Goal: Task Accomplishment & Management: Manage account settings

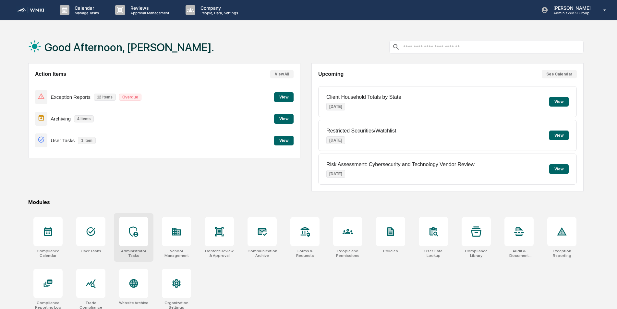
click at [134, 233] on icon at bounding box center [133, 232] width 9 height 10
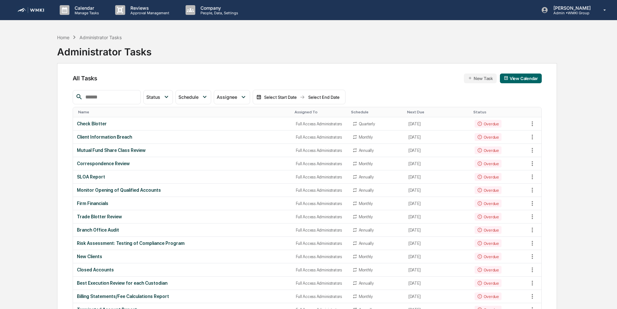
click at [137, 99] on input "text" at bounding box center [110, 97] width 55 height 8
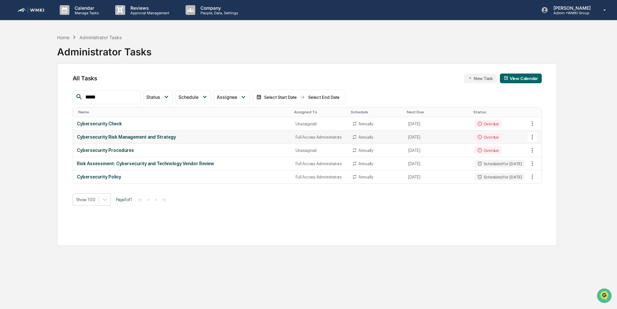
click at [532, 136] on icon at bounding box center [532, 137] width 1 height 5
click at [539, 171] on img at bounding box center [538, 172] width 5 height 5
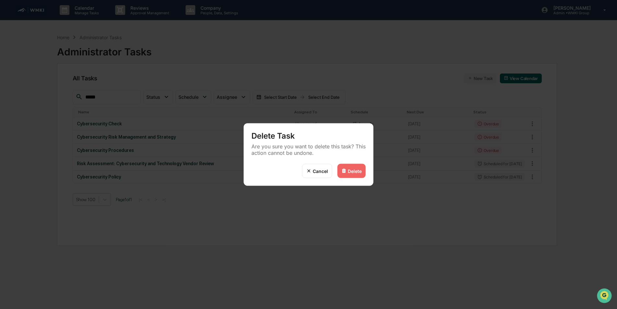
click at [357, 171] on div "Delete" at bounding box center [355, 171] width 14 height 6
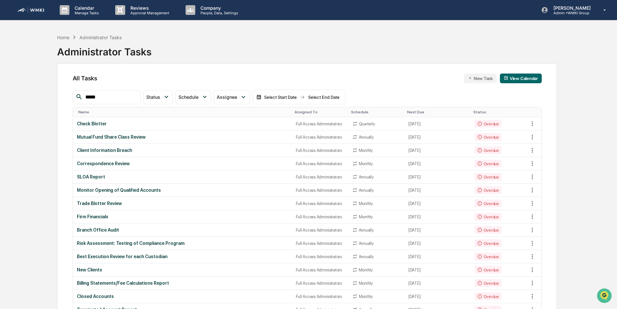
click at [129, 97] on input "*****" at bounding box center [110, 97] width 55 height 8
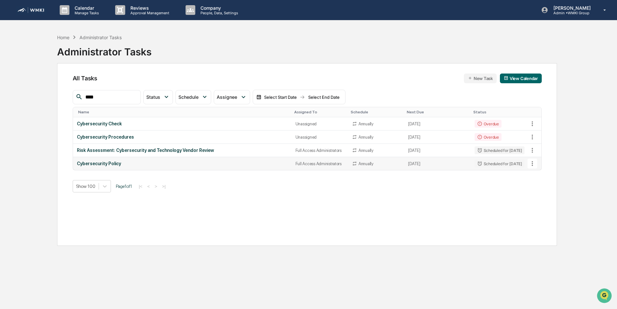
type input "****"
click at [534, 164] on icon at bounding box center [532, 163] width 7 height 7
click at [545, 200] on li "Delete Task" at bounding box center [557, 199] width 52 height 12
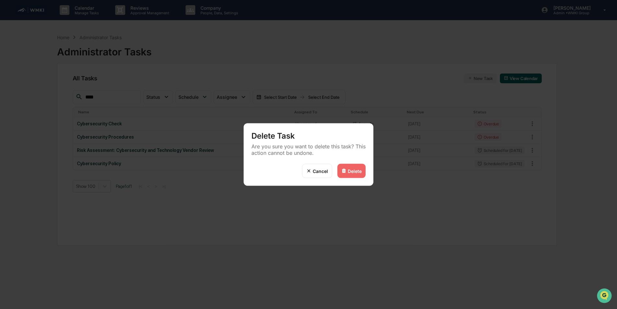
click at [360, 169] on div "Delete" at bounding box center [355, 171] width 14 height 6
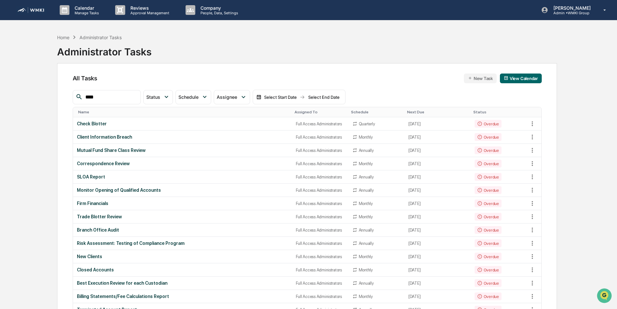
click at [297, 111] on div "Assigned To" at bounding box center [319, 112] width 51 height 5
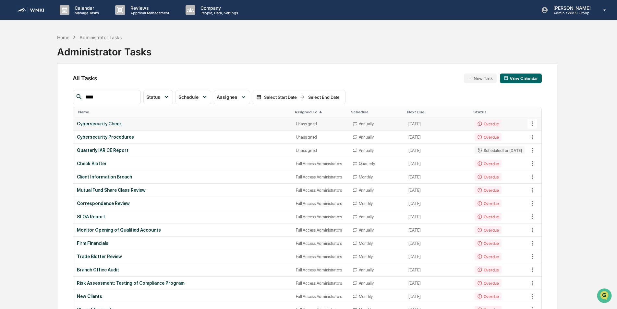
click at [297, 120] on td "Unassigned" at bounding box center [320, 123] width 56 height 13
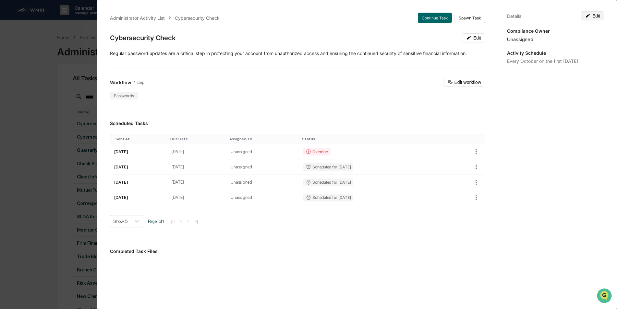
click at [593, 14] on button "Edit" at bounding box center [592, 15] width 23 height 9
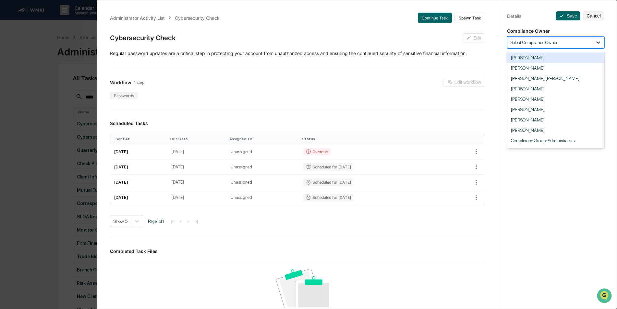
click at [597, 45] on icon at bounding box center [598, 42] width 6 height 6
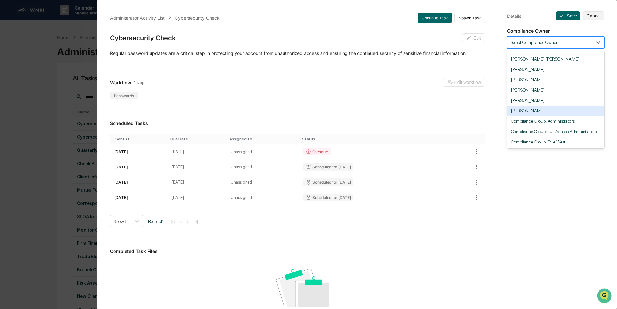
click at [23, 117] on div "Administrator Activity List Cybersecurity Check Continue Task Spawn Task Cybers…" at bounding box center [308, 154] width 617 height 309
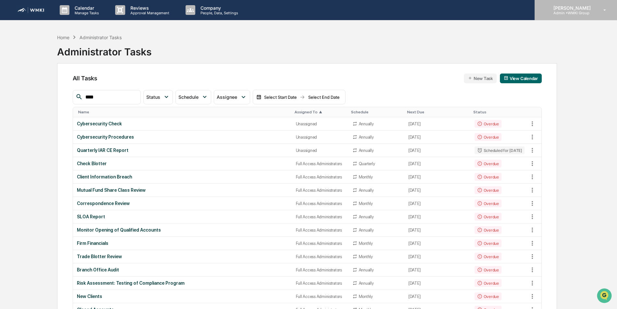
click at [588, 14] on p "Admin • WMKI Group" at bounding box center [571, 13] width 46 height 5
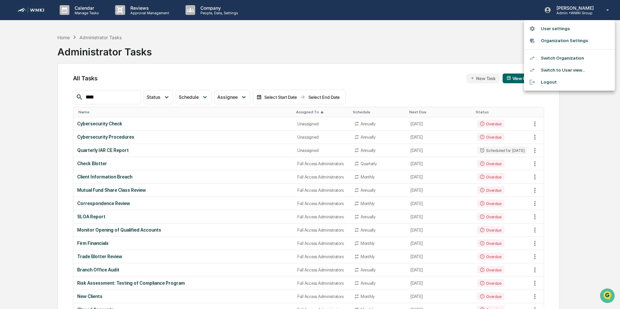
click at [203, 124] on div at bounding box center [310, 154] width 620 height 309
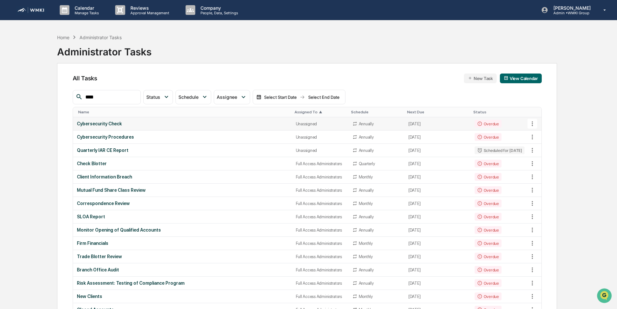
click at [261, 124] on div "Cybersecurity Check" at bounding box center [182, 123] width 211 height 5
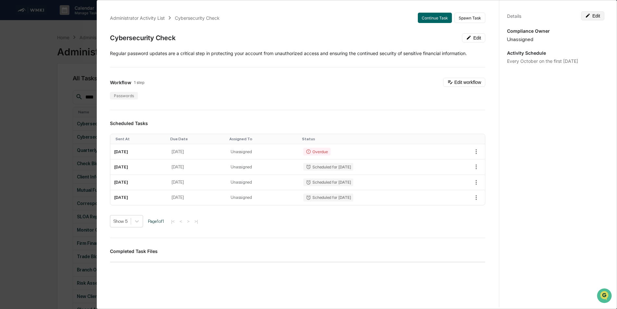
click at [595, 15] on button "Edit" at bounding box center [592, 15] width 23 height 9
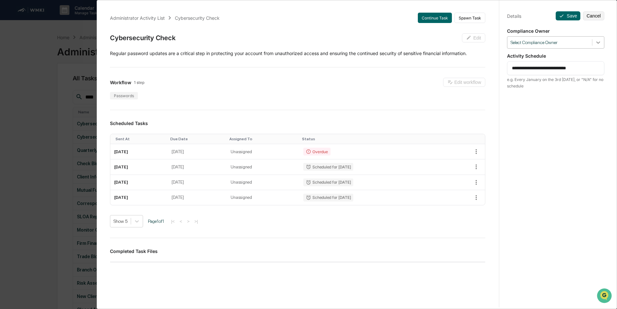
click at [595, 44] on icon at bounding box center [598, 42] width 6 height 6
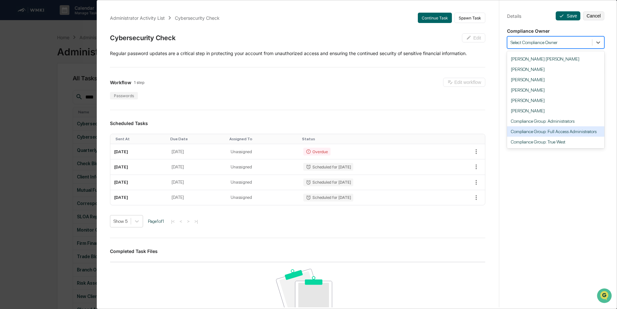
click at [572, 131] on div "Compliance Group: Full Access Administrators" at bounding box center [555, 131] width 97 height 10
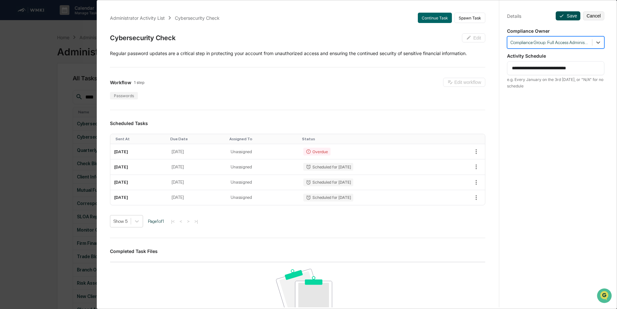
click at [561, 17] on icon at bounding box center [561, 15] width 5 height 5
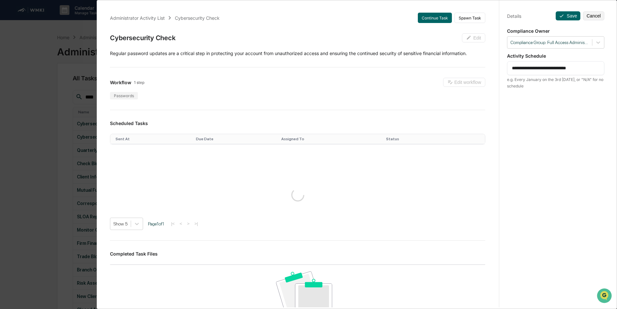
click at [33, 53] on div "**********" at bounding box center [308, 154] width 617 height 309
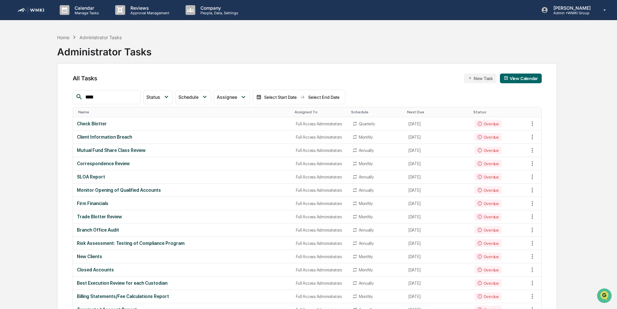
click at [294, 112] on div "Assigned To" at bounding box center [319, 112] width 51 height 5
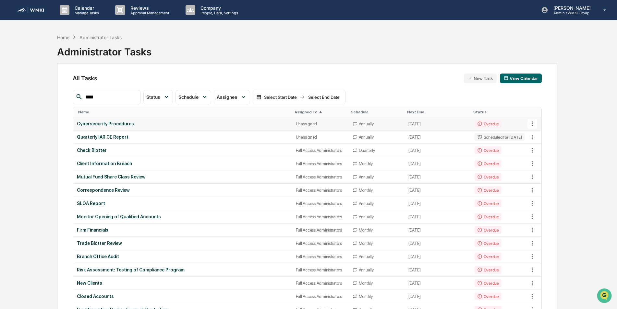
click at [296, 122] on div "Unassigned" at bounding box center [320, 124] width 49 height 5
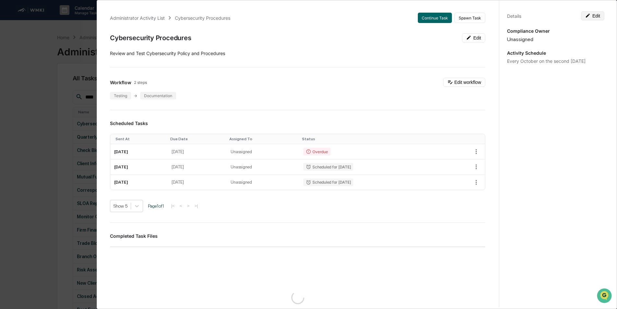
click at [597, 16] on button "Edit" at bounding box center [592, 15] width 23 height 9
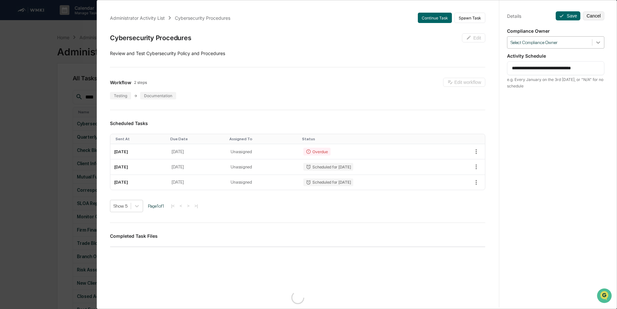
click at [595, 44] on icon at bounding box center [598, 42] width 6 height 6
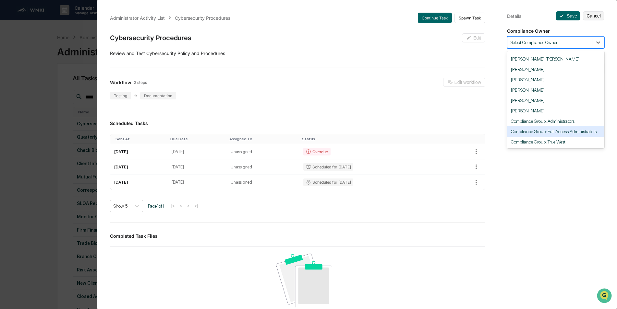
click at [575, 131] on div "Compliance Group: Full Access Administrators" at bounding box center [555, 131] width 97 height 10
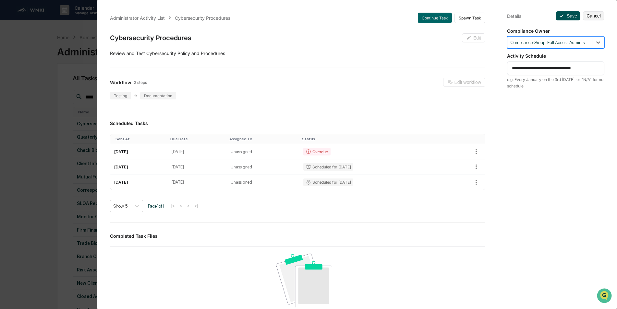
click at [564, 14] on button "Save" at bounding box center [568, 15] width 25 height 9
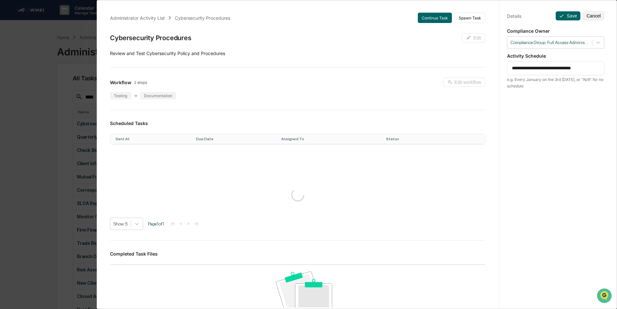
click at [49, 107] on div "**********" at bounding box center [308, 154] width 617 height 309
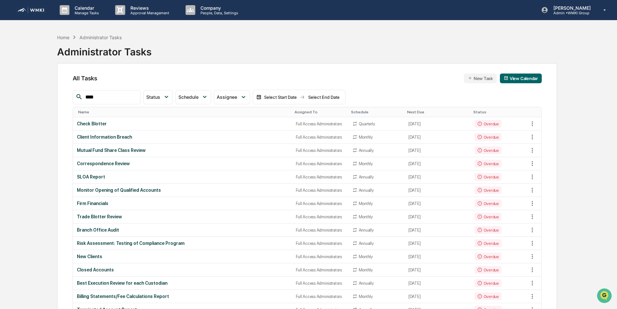
click at [299, 111] on div "Assigned To" at bounding box center [319, 112] width 51 height 5
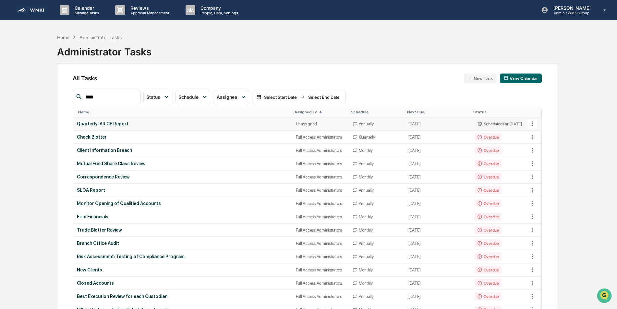
click at [259, 124] on div "Quarterly IAR CE Report" at bounding box center [182, 123] width 211 height 5
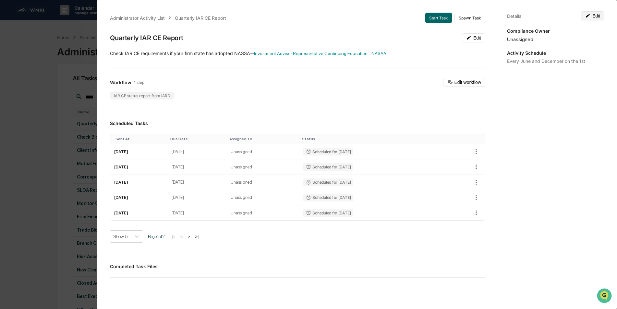
click at [596, 14] on button "Edit" at bounding box center [592, 15] width 23 height 9
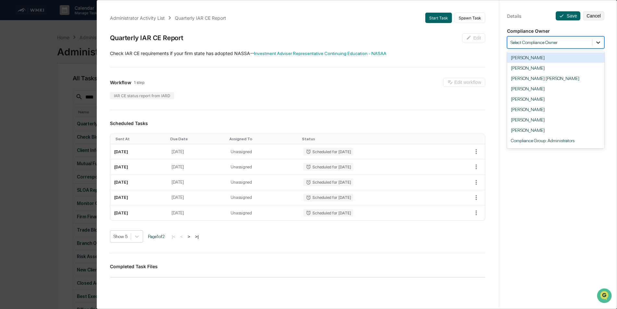
click at [597, 44] on icon at bounding box center [598, 42] width 6 height 6
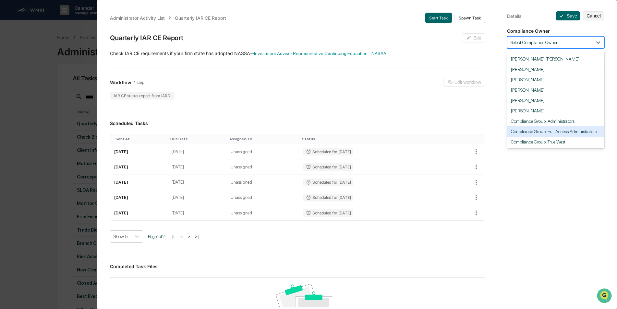
click at [577, 132] on div "Compliance Group: Full Access Administrators" at bounding box center [555, 131] width 97 height 10
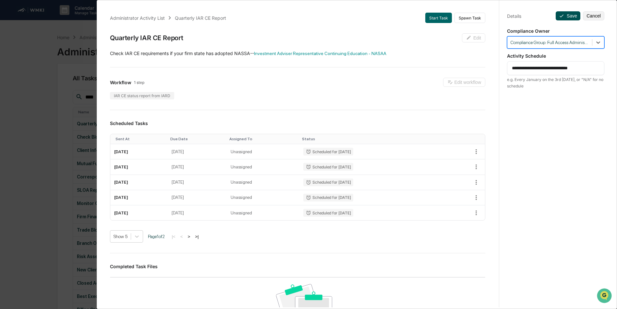
click at [559, 16] on icon at bounding box center [561, 15] width 5 height 5
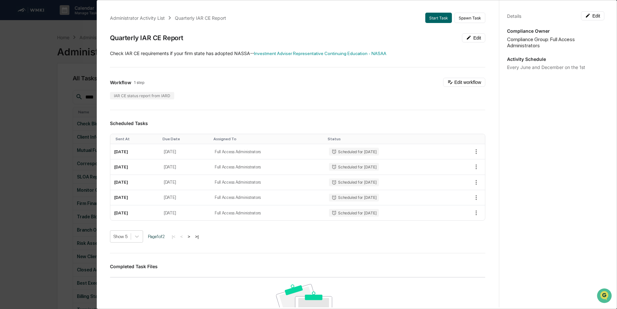
click at [35, 61] on div "Administrator Activity List Quarterly IAR CE Report Start Task Spawn Task Quart…" at bounding box center [308, 154] width 617 height 309
